Goal: Transaction & Acquisition: Purchase product/service

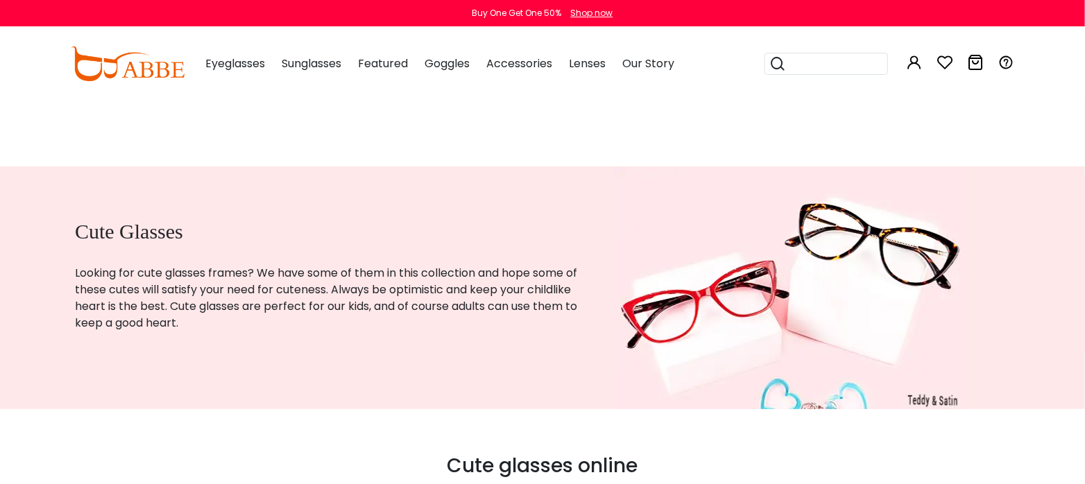
scroll to position [277, 0]
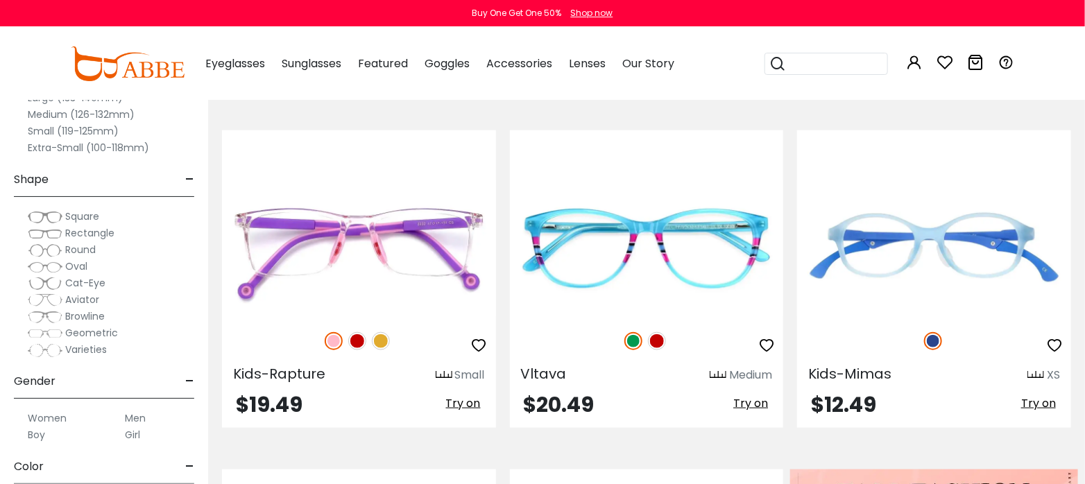
click at [55, 427] on label "Women" at bounding box center [47, 418] width 39 height 17
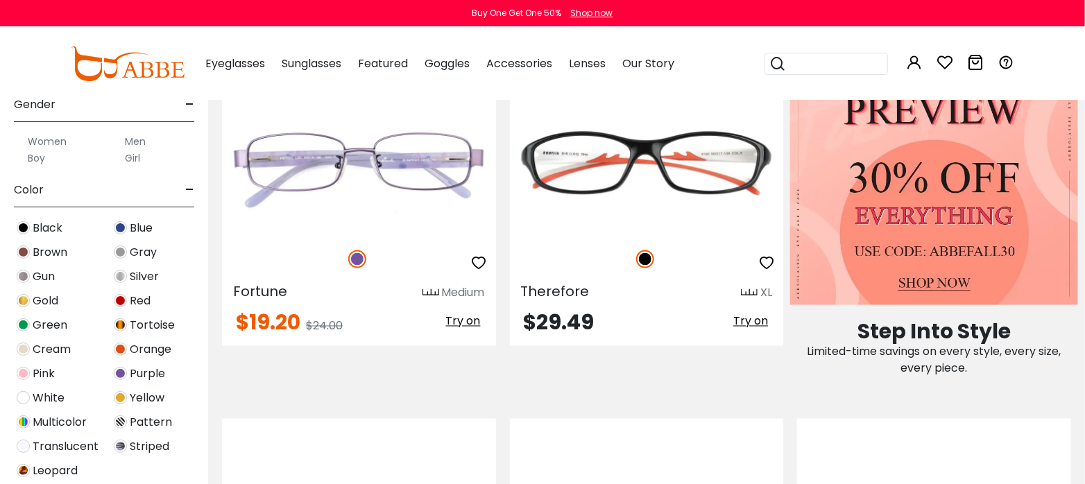
scroll to position [982, 0]
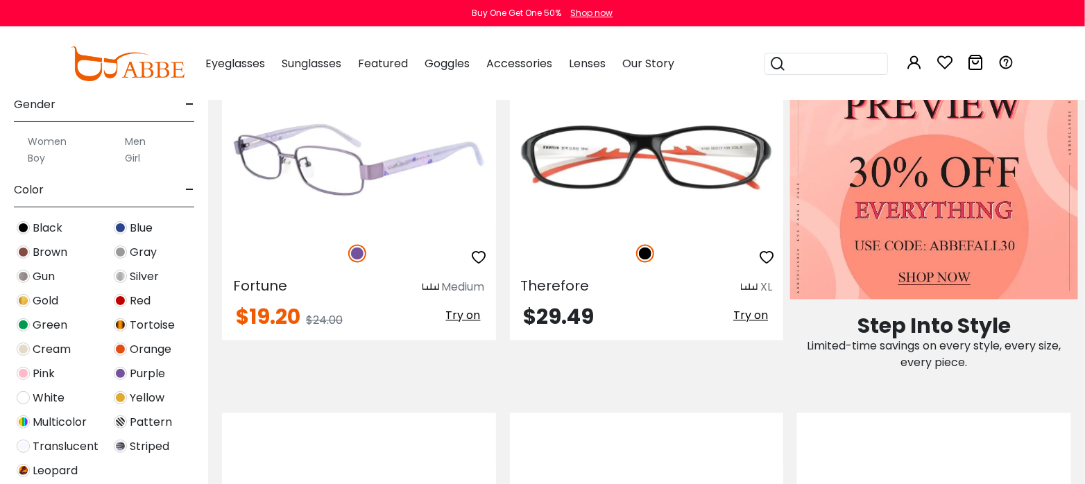
click at [448, 324] on span "Try on" at bounding box center [463, 316] width 35 height 16
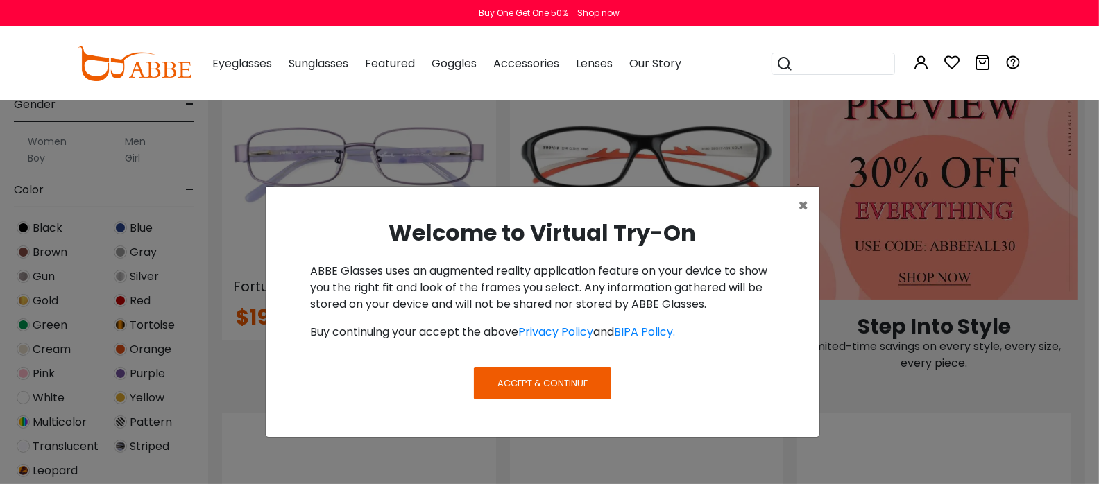
click at [491, 399] on button "Accept & Continue" at bounding box center [542, 383] width 137 height 32
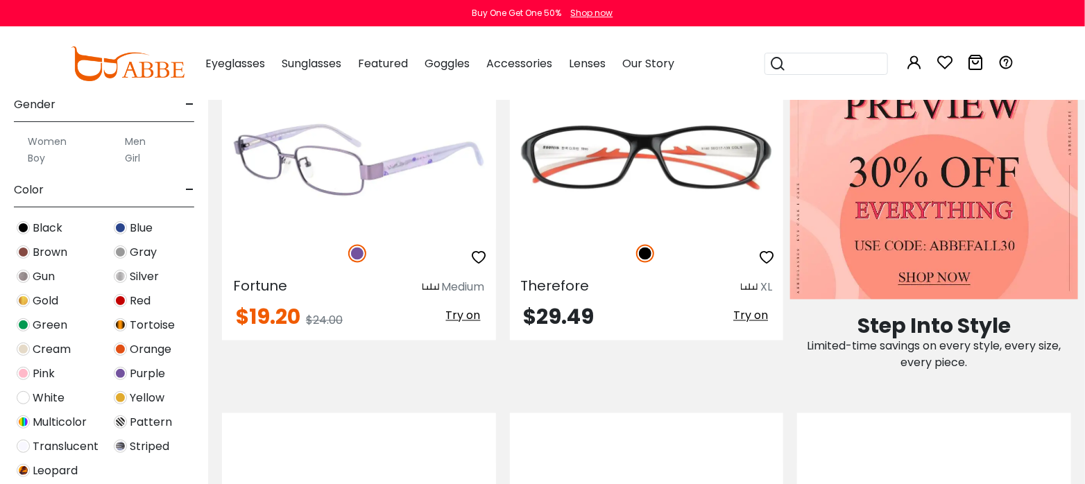
click at [480, 266] on icon "button" at bounding box center [479, 258] width 17 height 17
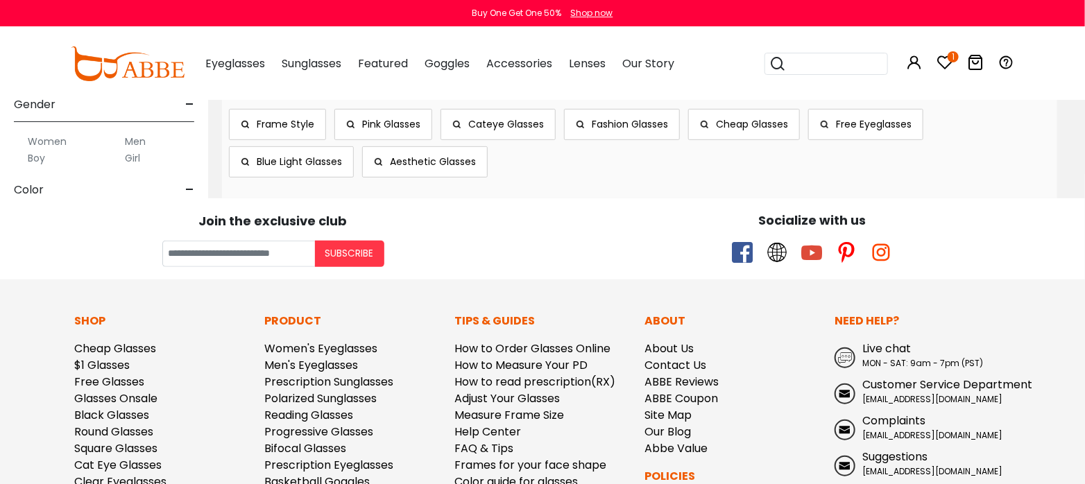
scroll to position [0, 0]
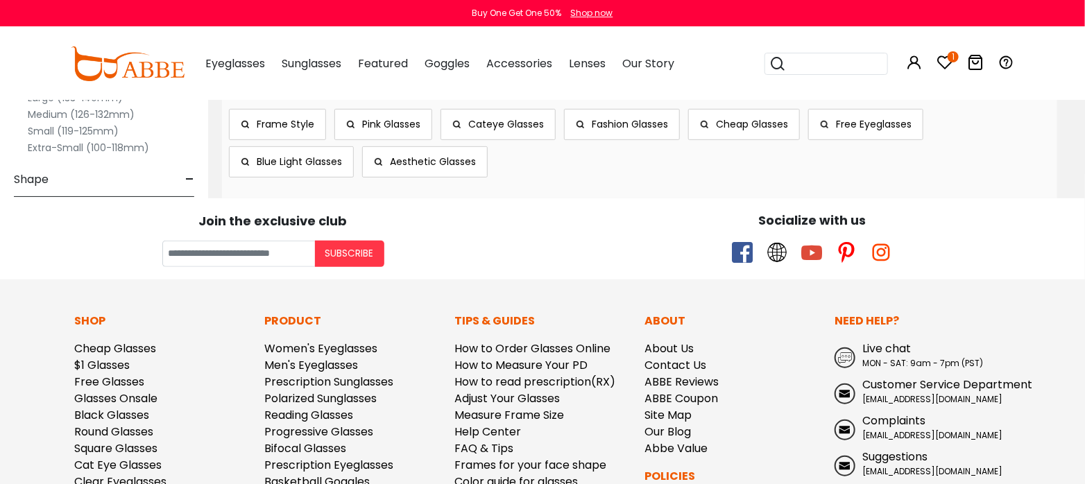
click at [55, 221] on img at bounding box center [45, 217] width 35 height 14
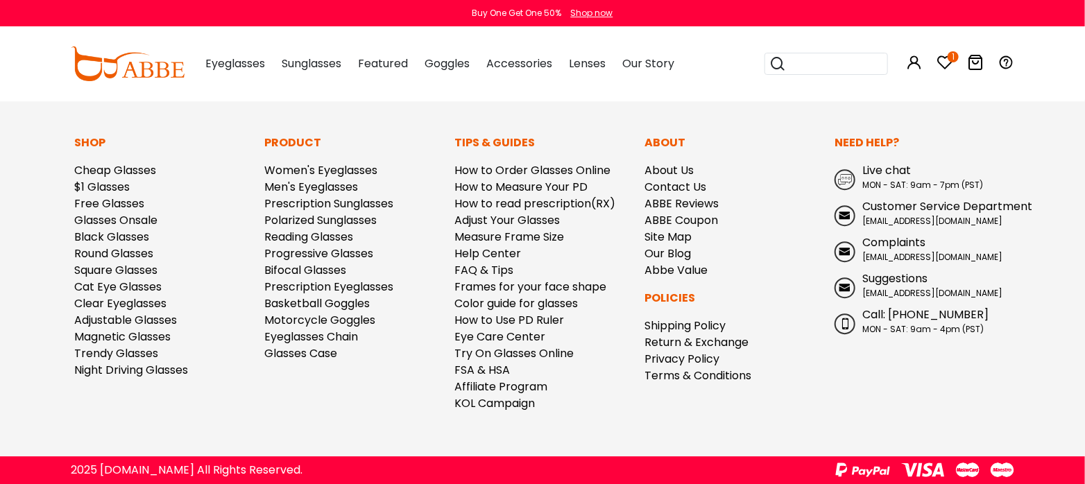
click at [55, 255] on img at bounding box center [45, 250] width 35 height 14
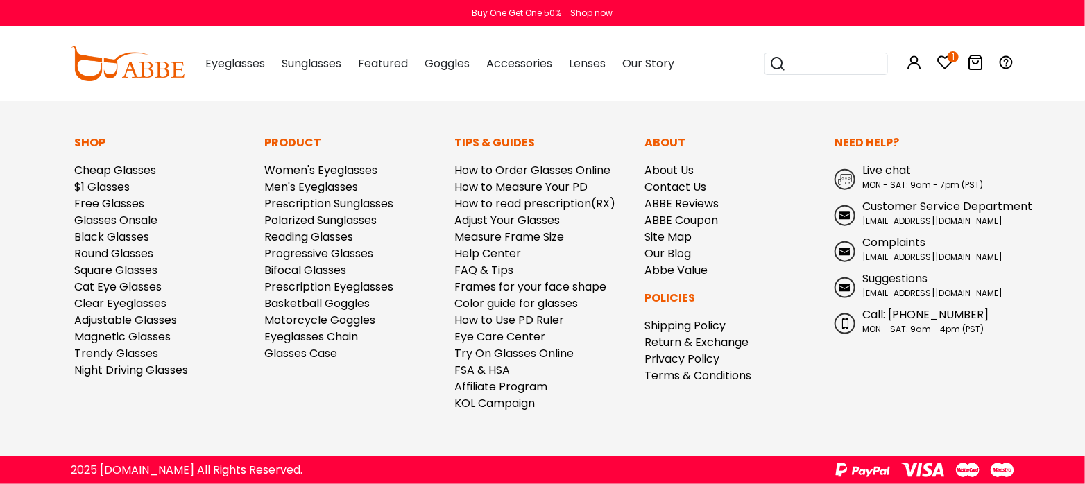
scroll to position [7837, 0]
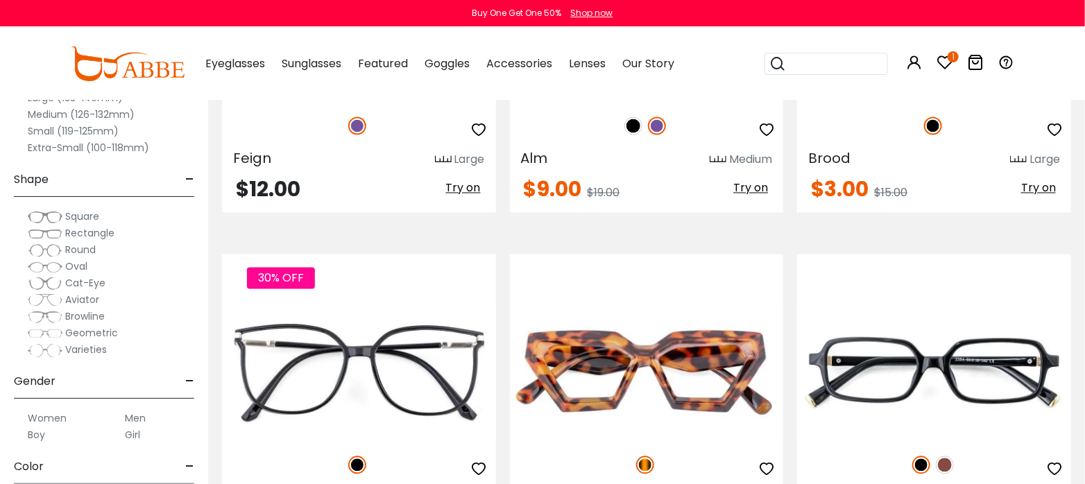
scroll to position [1387, 0]
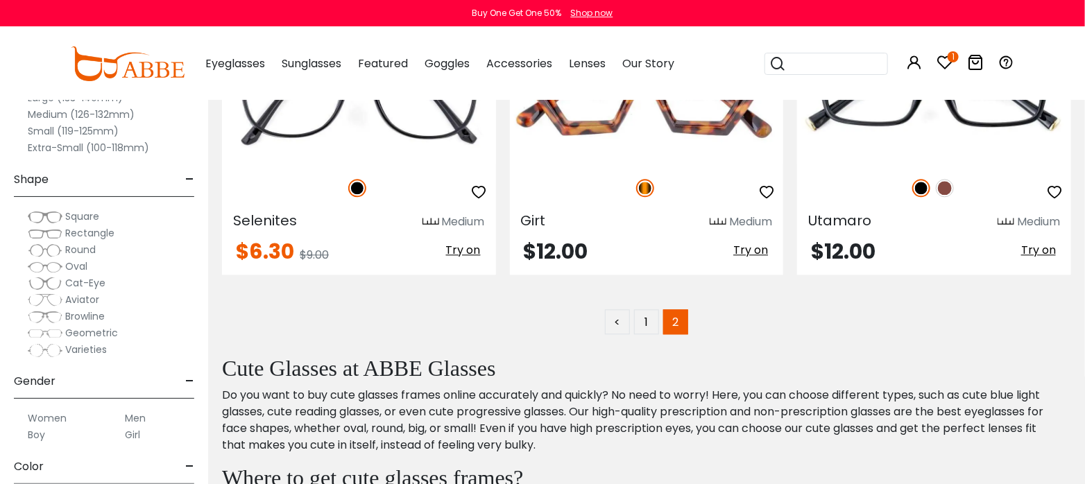
click at [80, 273] on span "Oval" at bounding box center [76, 266] width 22 height 14
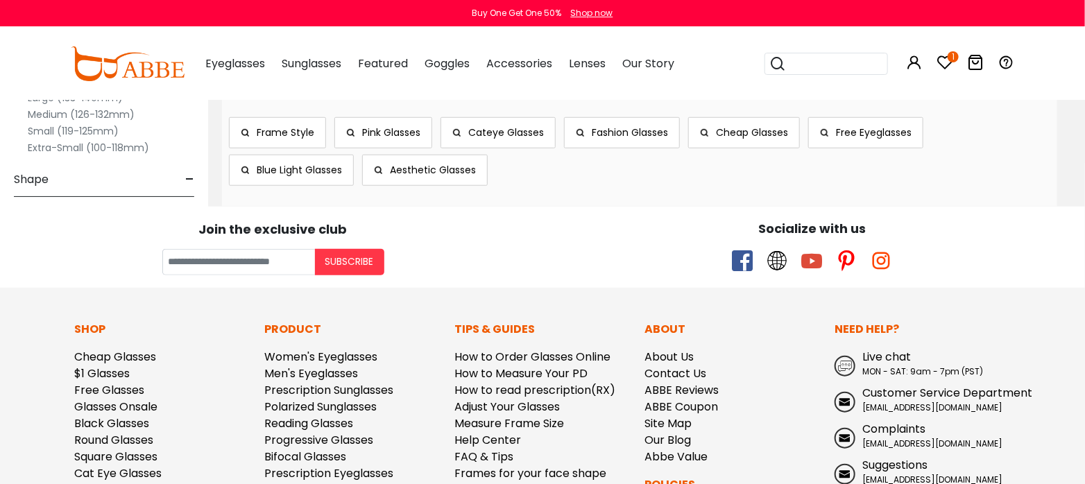
scroll to position [8046, 0]
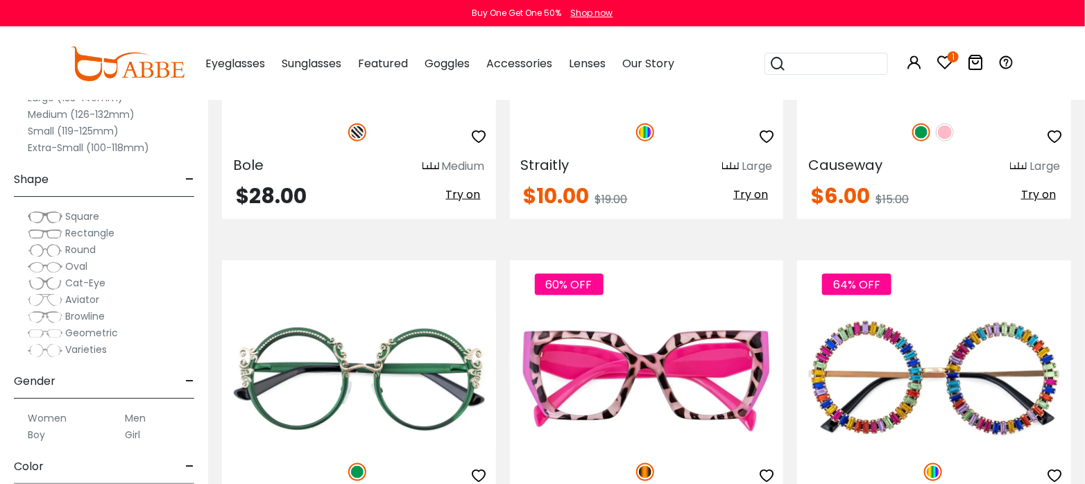
scroll to position [208, 0]
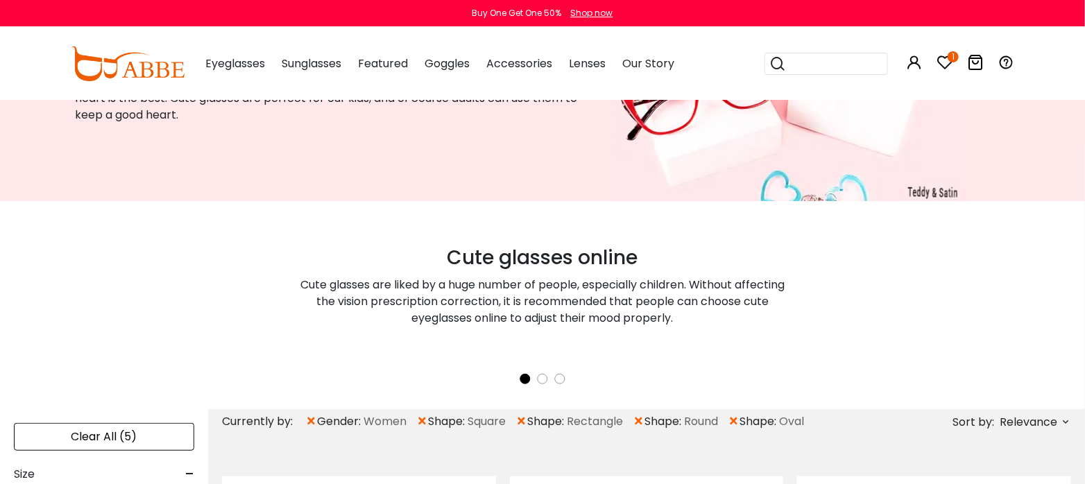
click at [428, 420] on span "×" at bounding box center [422, 421] width 12 height 25
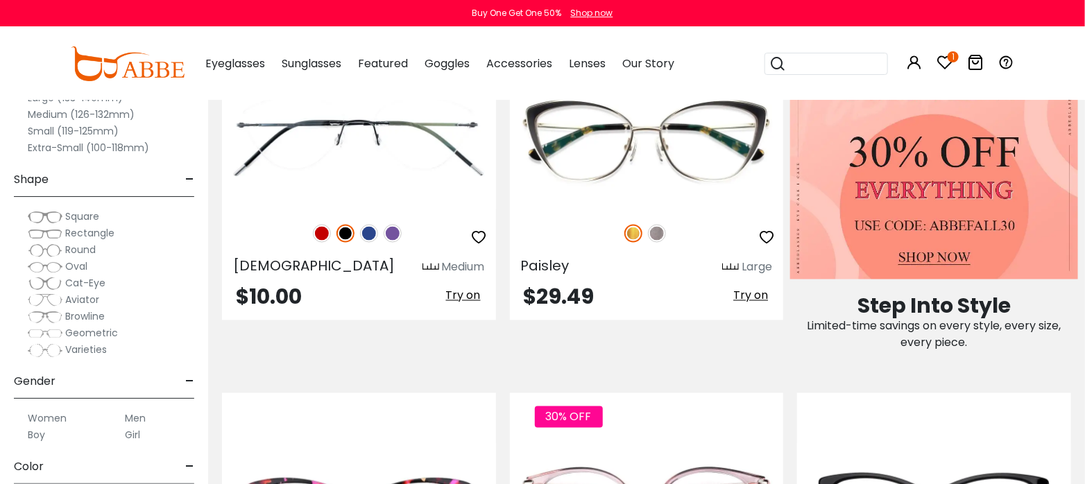
scroll to position [755, 0]
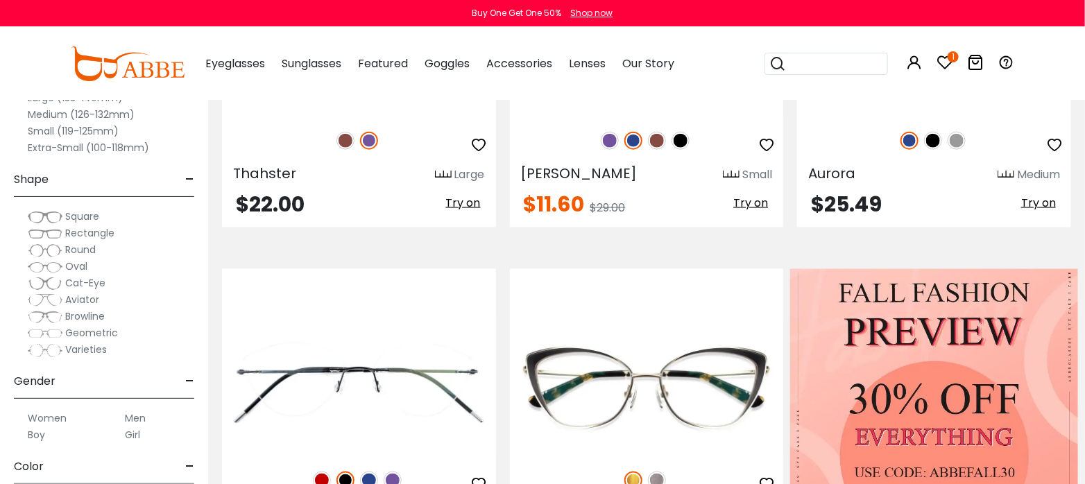
drag, startPoint x: 1037, startPoint y: 93, endPoint x: 1034, endPoint y: 78, distance: 15.0
click at [1032, 79] on div "1 0 Eyeglasses Women's Eyeglasses" at bounding box center [542, 64] width 1085 height 72
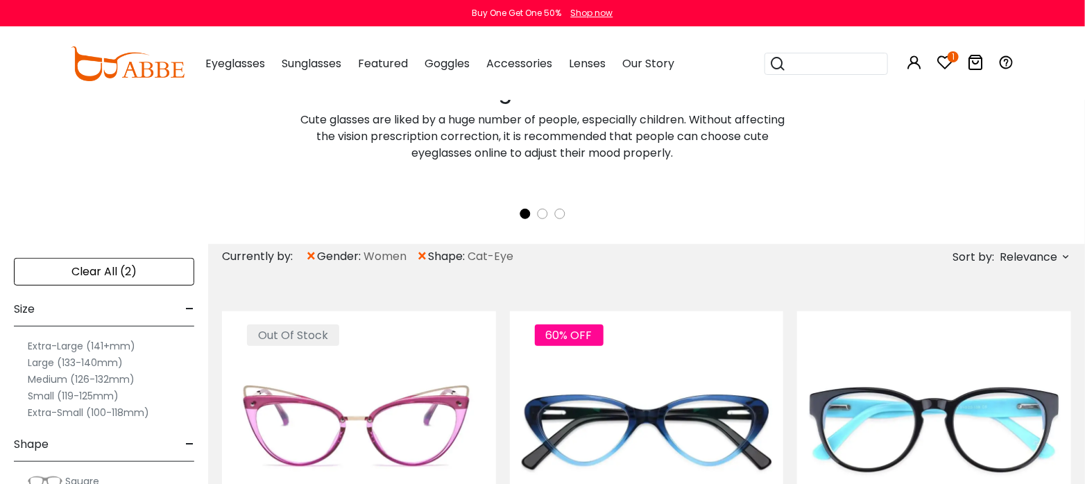
scroll to position [382, 0]
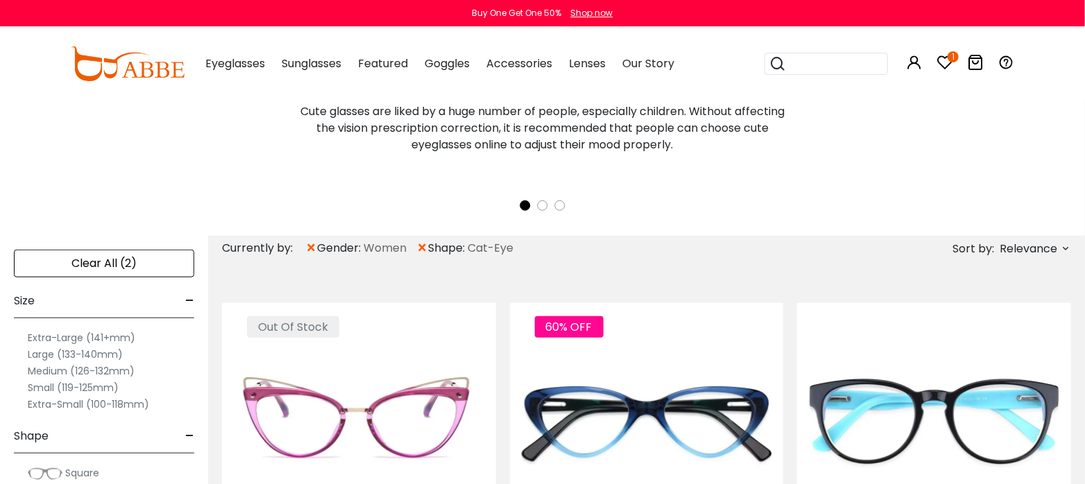
click at [428, 248] on span "×" at bounding box center [422, 248] width 12 height 25
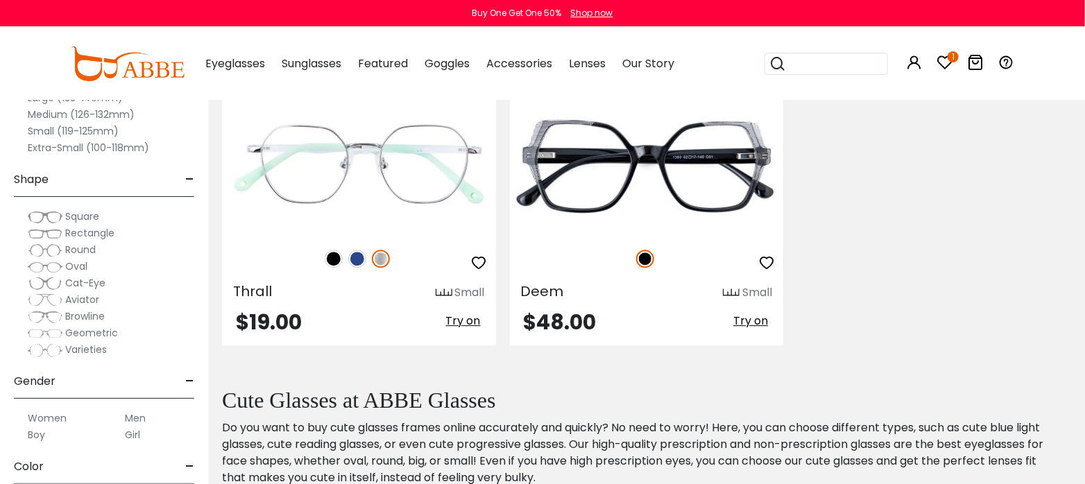
scroll to position [1895, 0]
